Goal: Check status: Check status

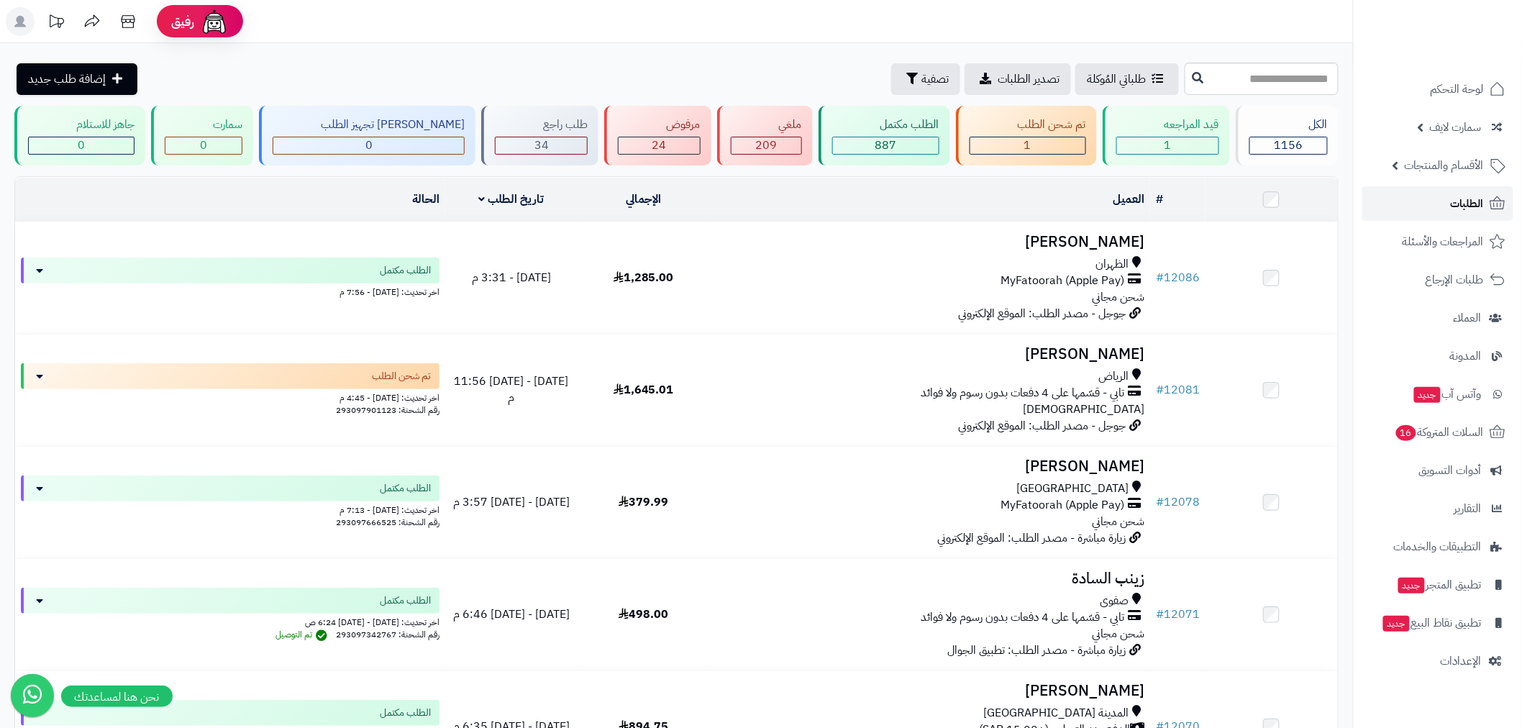
click at [1443, 203] on link "الطلبات" at bounding box center [1437, 203] width 151 height 35
click at [1439, 209] on link "الطلبات" at bounding box center [1437, 203] width 151 height 35
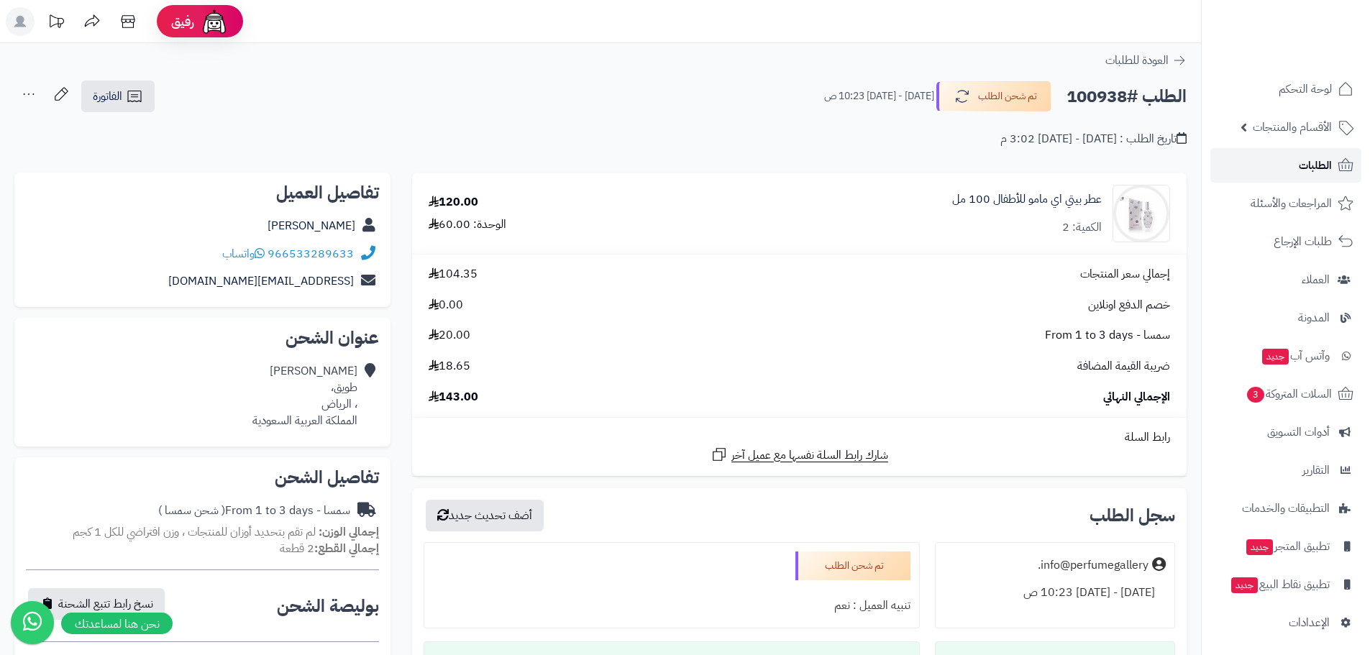
drag, startPoint x: 0, startPoint y: 0, endPoint x: 1317, endPoint y: 163, distance: 1326.6
click at [1317, 163] on span "الطلبات" at bounding box center [1315, 165] width 33 height 20
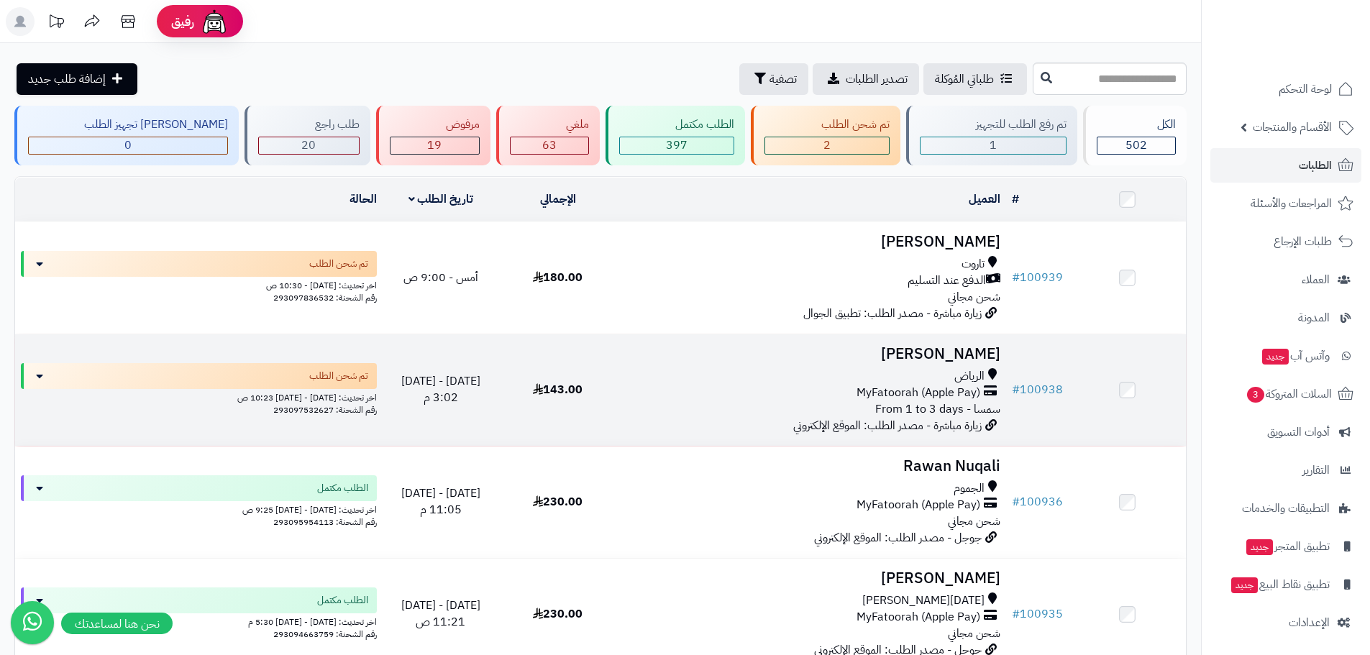
click at [1031, 376] on td "# 100938" at bounding box center [1037, 389] width 63 height 111
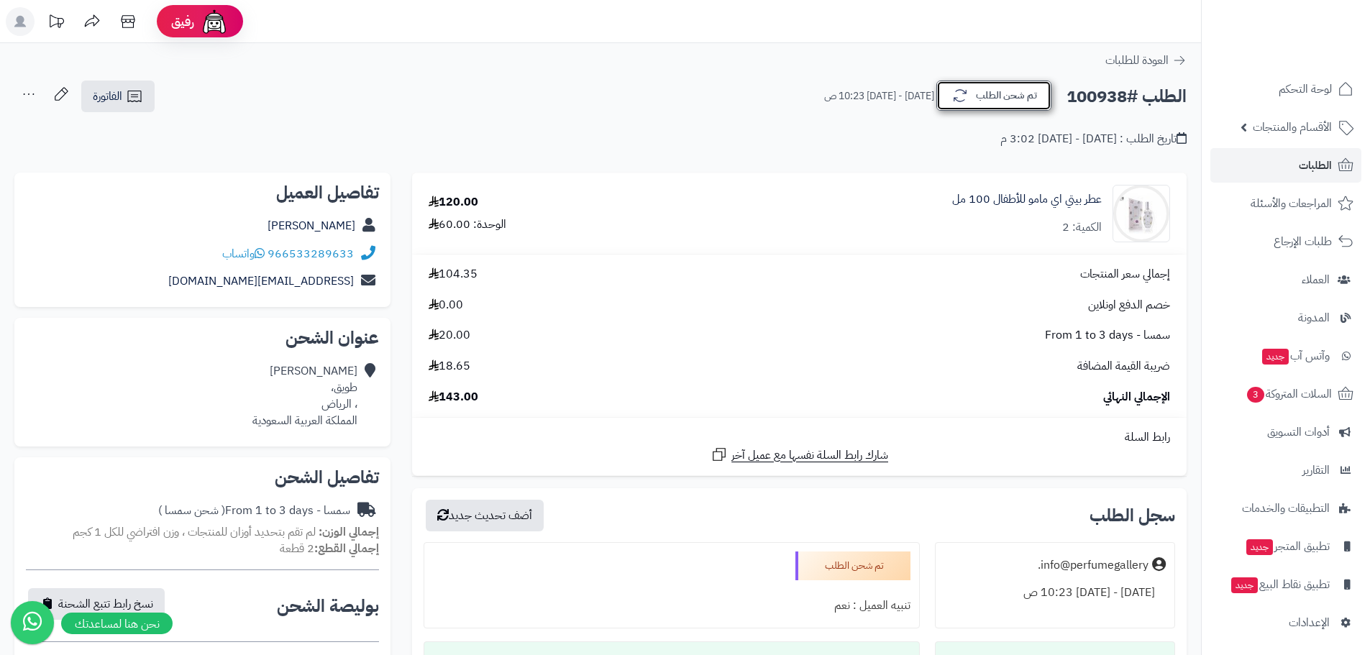
click at [1010, 97] on button "تم شحن الطلب" at bounding box center [993, 96] width 115 height 30
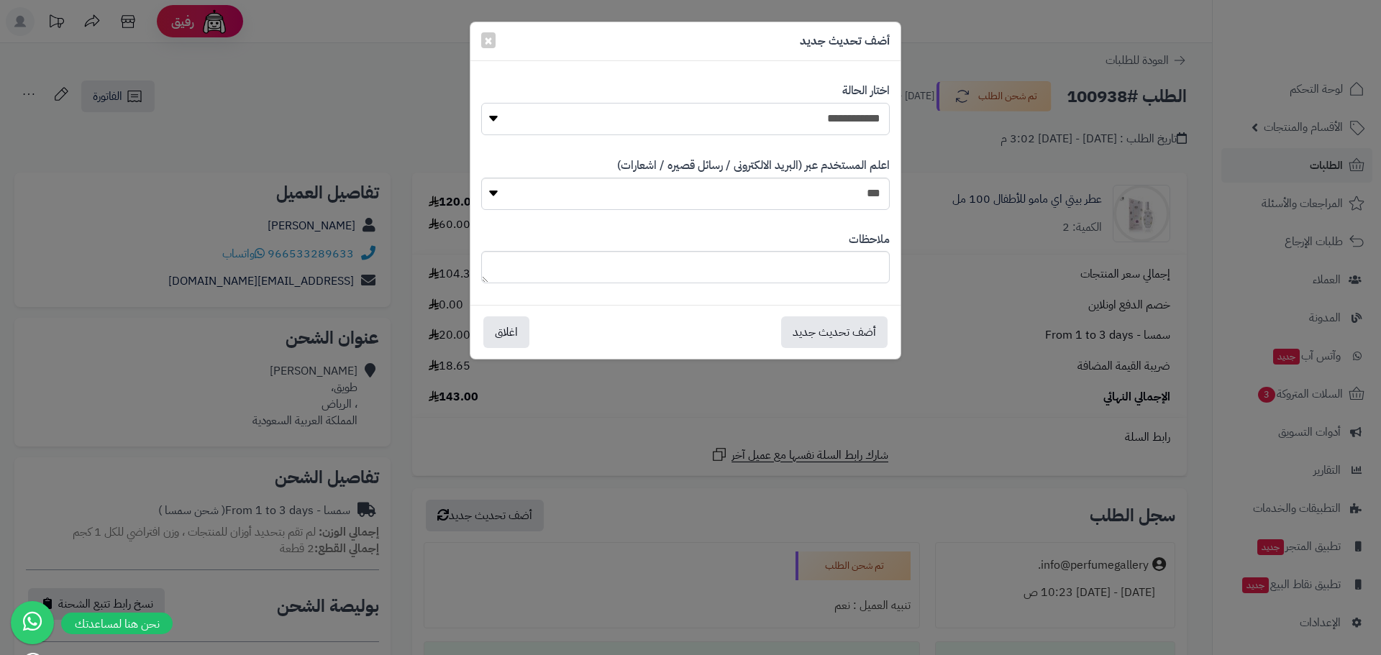
click at [851, 117] on select "**********" at bounding box center [685, 119] width 408 height 32
select select "*"
click at [481, 103] on select "**********" at bounding box center [685, 119] width 408 height 32
click at [838, 330] on button "أضف تحديث جديد" at bounding box center [834, 332] width 106 height 32
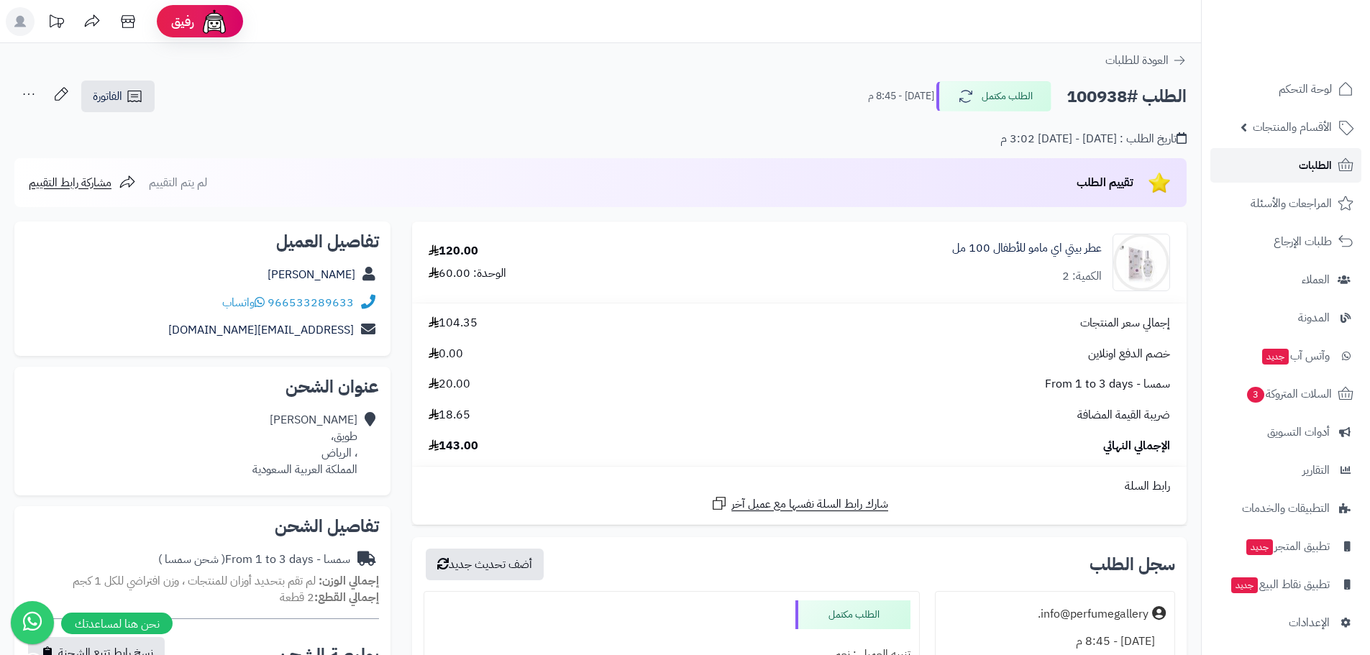
click at [1284, 165] on link "الطلبات" at bounding box center [1285, 165] width 151 height 35
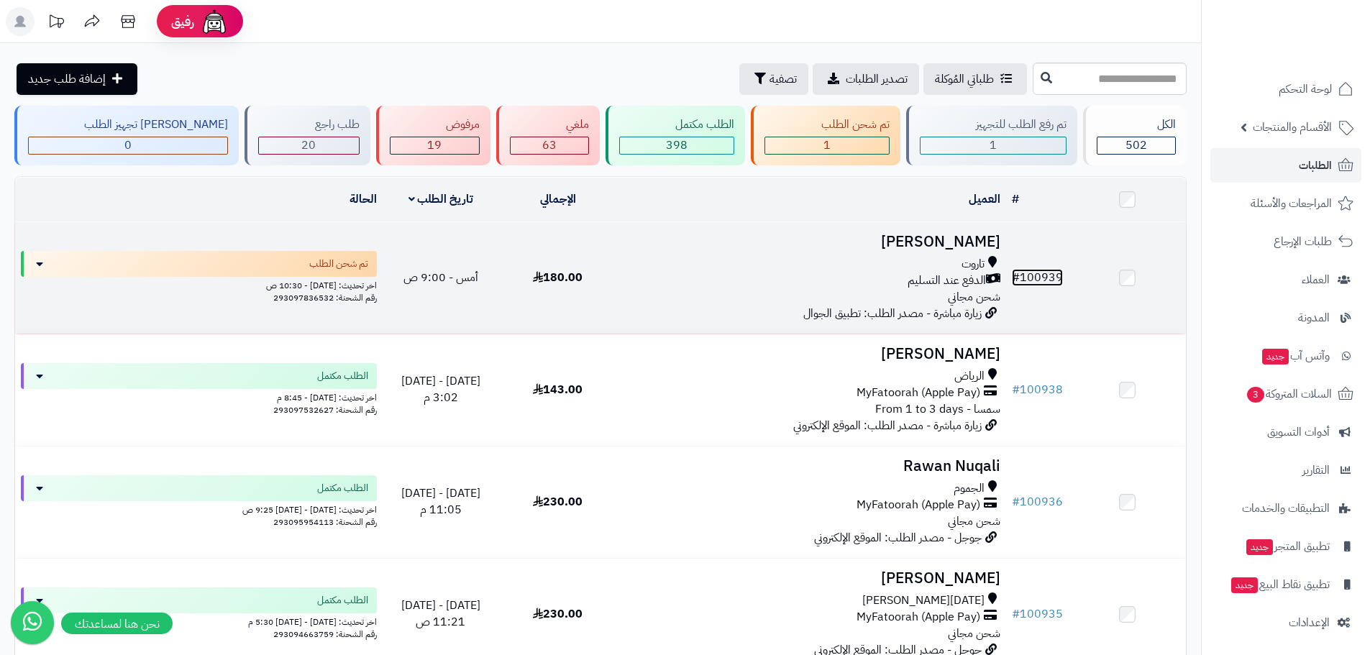
click at [1045, 278] on link "# 100939" at bounding box center [1037, 277] width 51 height 17
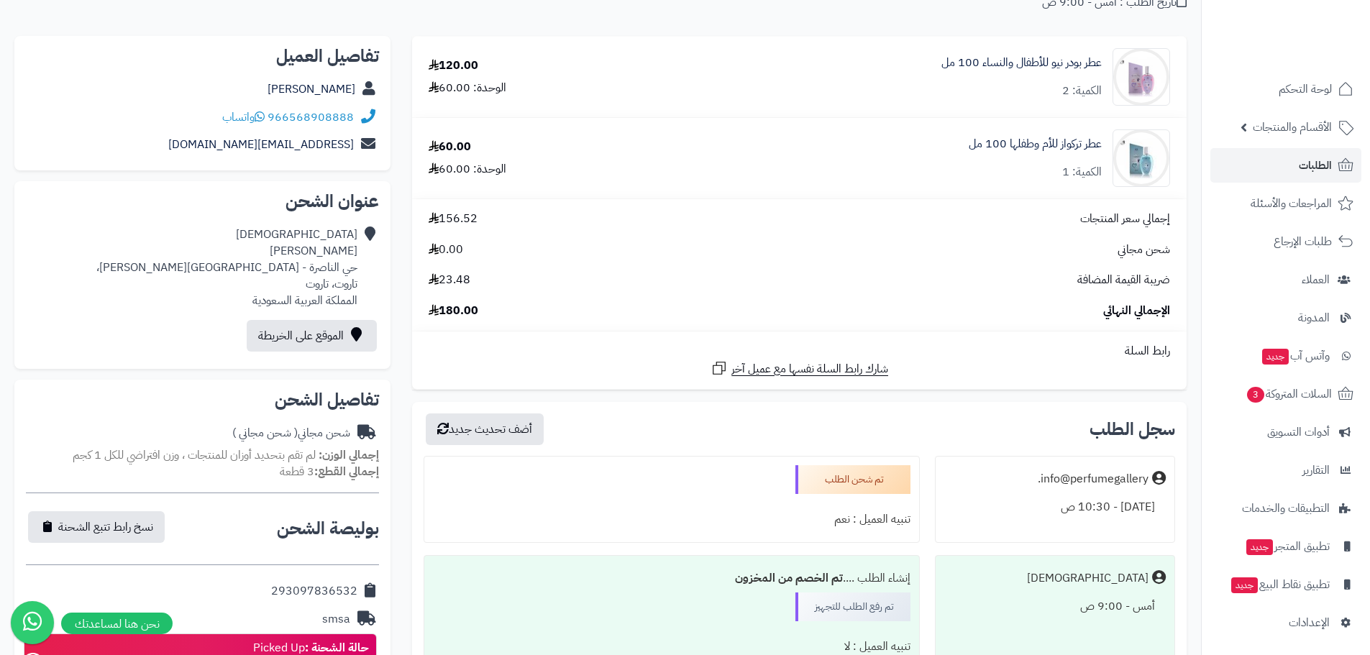
scroll to position [168, 0]
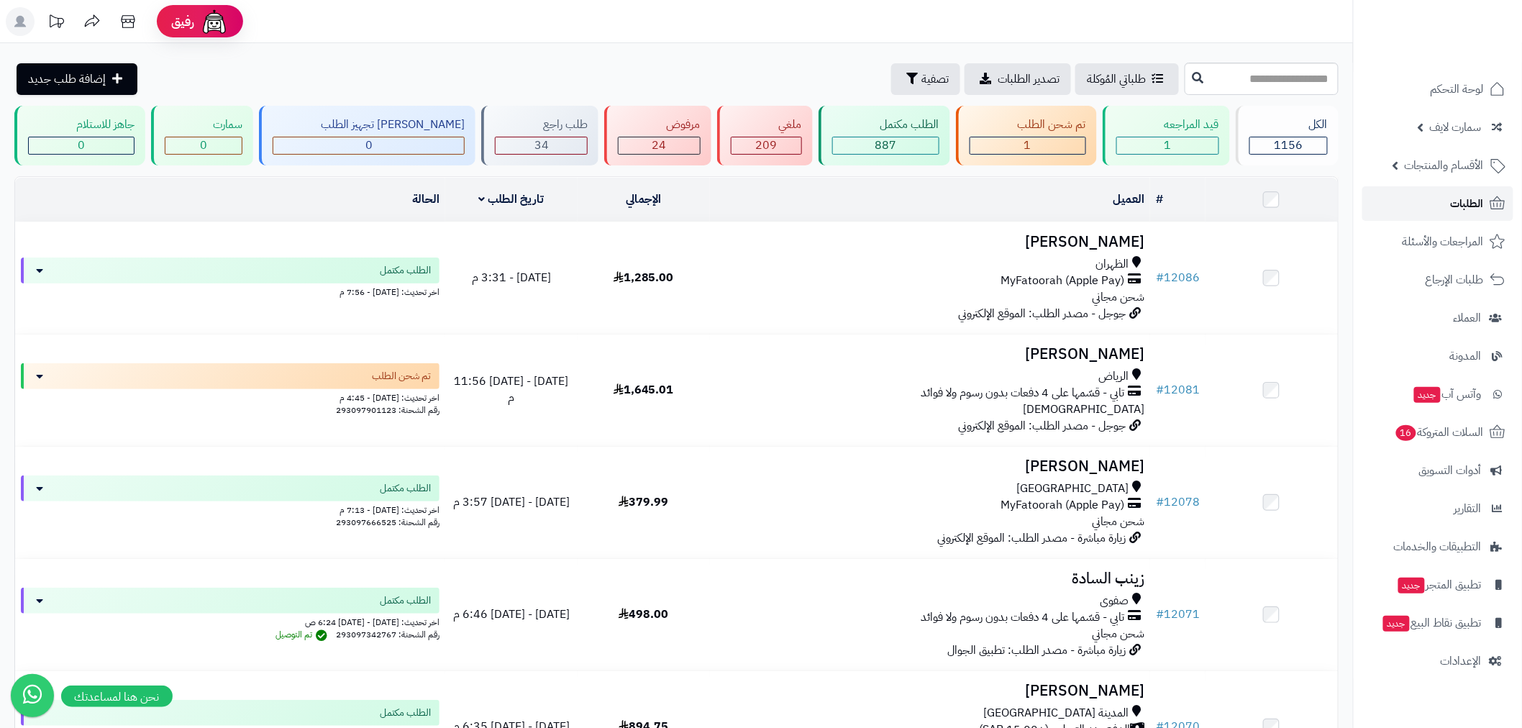
click at [1455, 206] on span "الطلبات" at bounding box center [1466, 203] width 33 height 20
